Goal: Find specific page/section: Find specific page/section

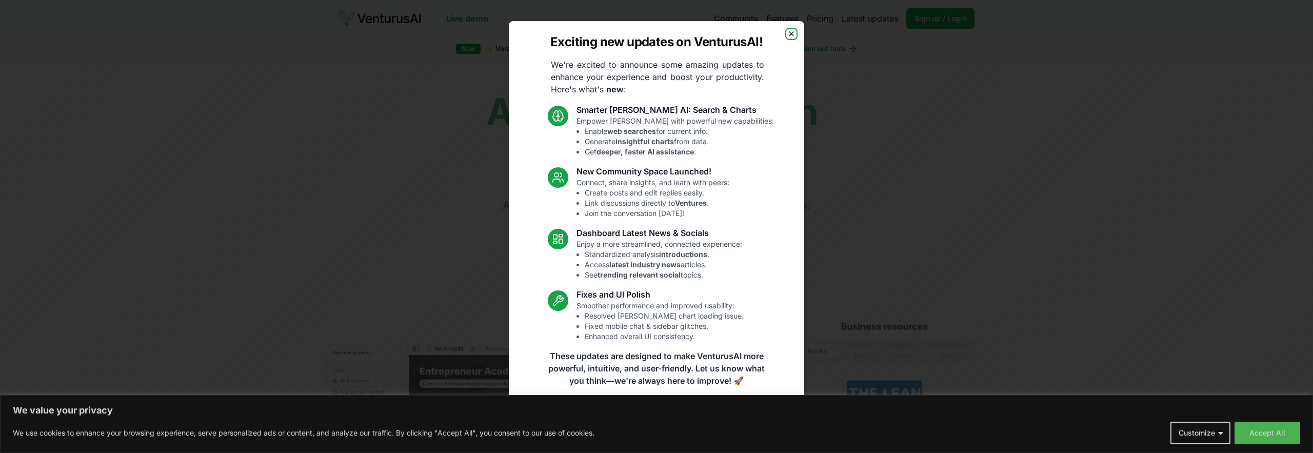
click at [791, 36] on icon "button" at bounding box center [792, 34] width 8 height 8
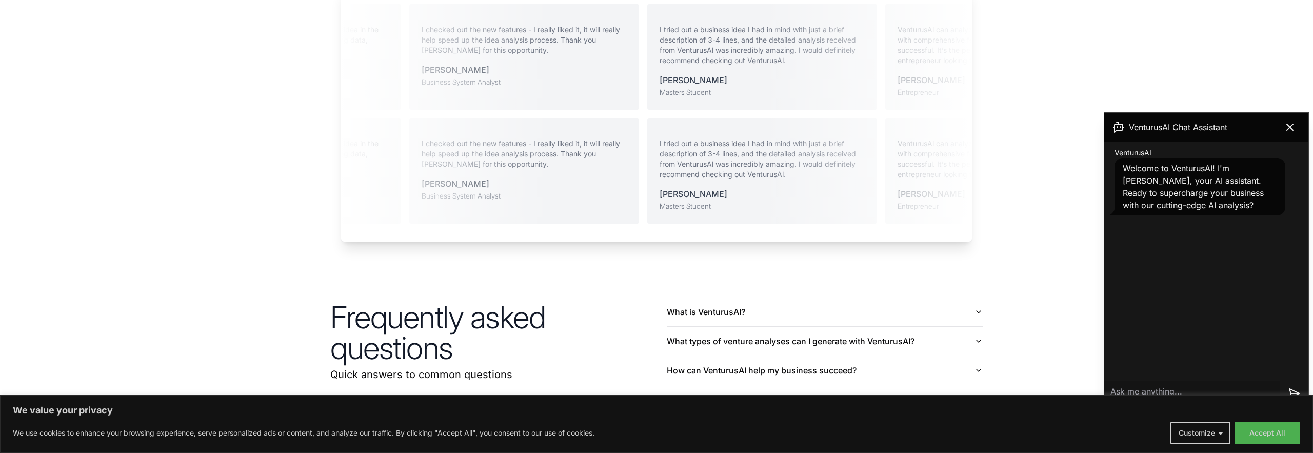
scroll to position [2411, 0]
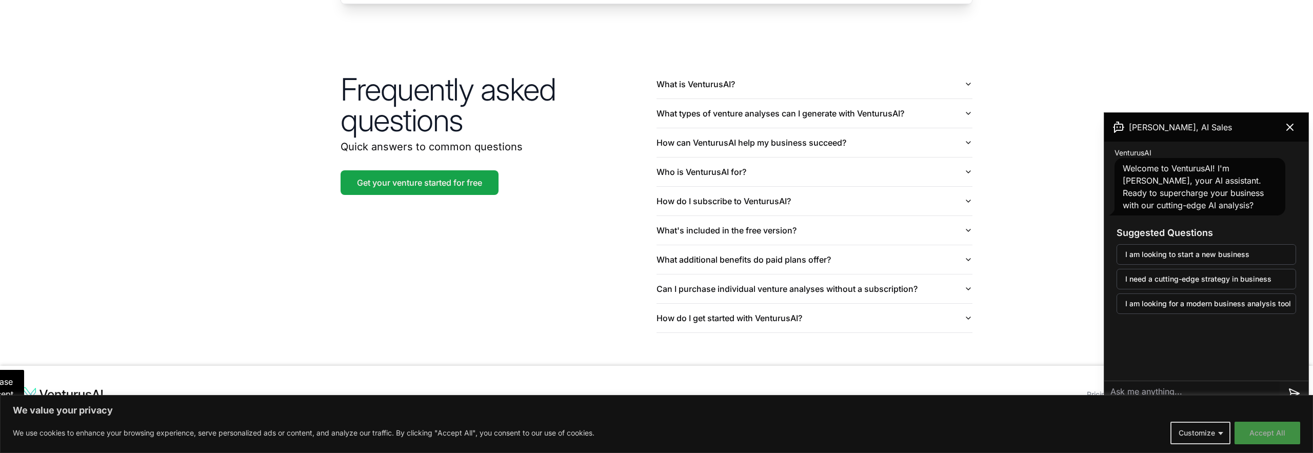
click at [1260, 430] on button "Accept All" at bounding box center [1268, 433] width 66 height 23
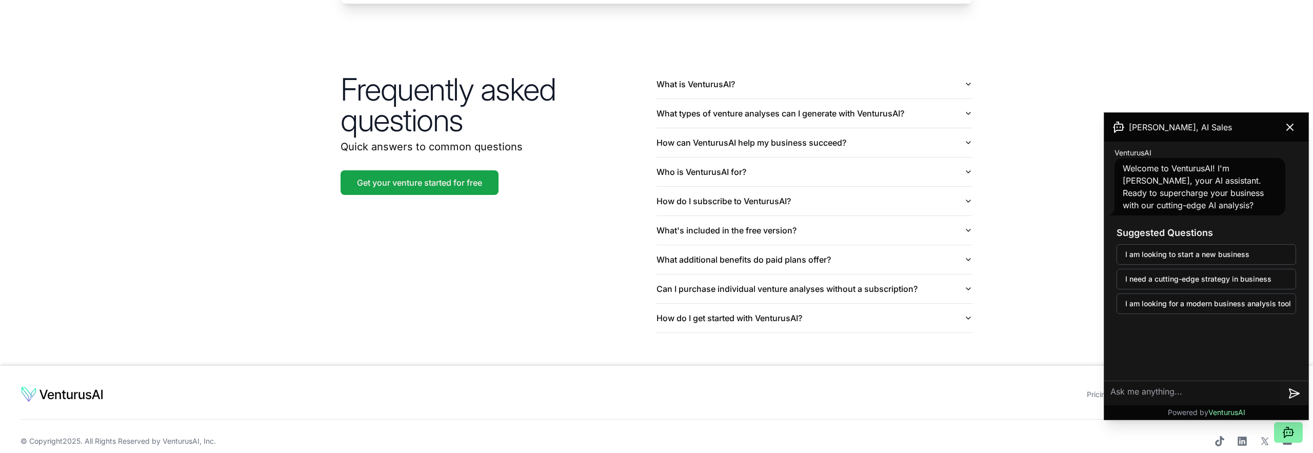
scroll to position [2410, 0]
click at [1293, 124] on icon at bounding box center [1290, 127] width 6 height 6
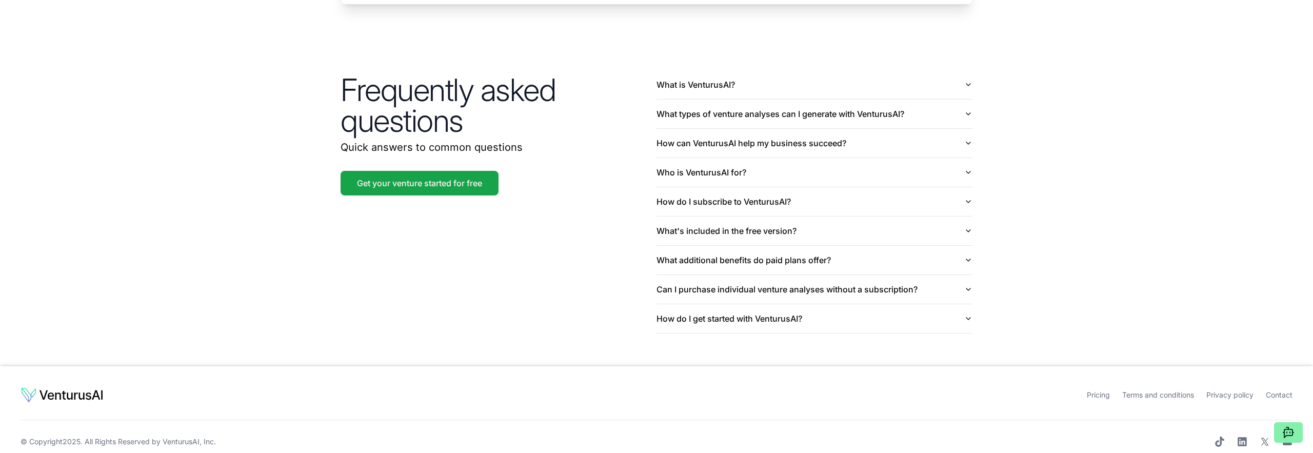
click at [1167, 387] on ul "Pricing Terms and conditions Privacy policy Contact" at bounding box center [816, 395] width 954 height 16
click at [1166, 390] on link "Terms and conditions" at bounding box center [1159, 394] width 72 height 9
click at [1282, 390] on link "Contact" at bounding box center [1279, 394] width 27 height 9
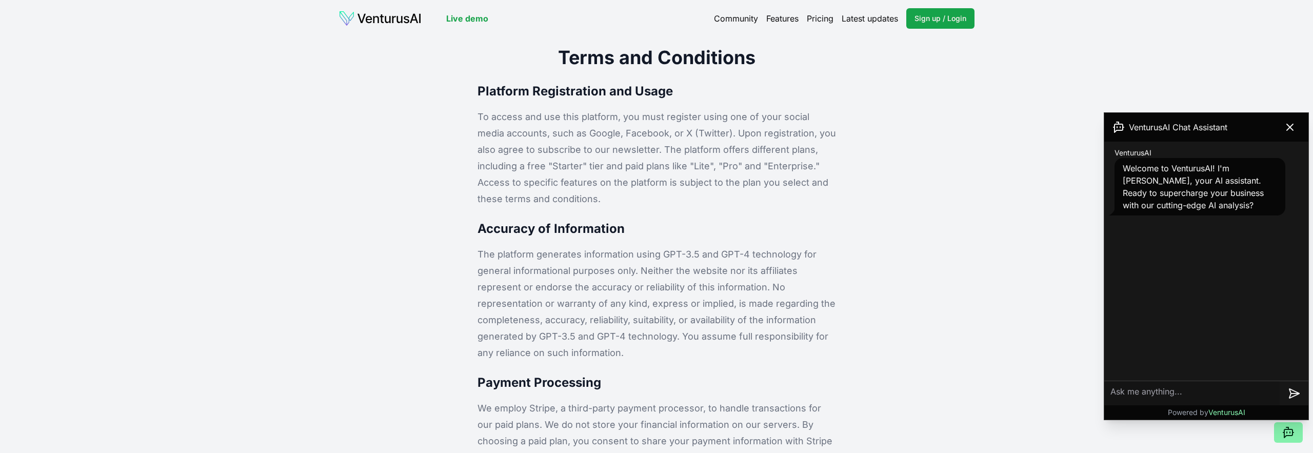
scroll to position [368, 0]
